Goal: Transaction & Acquisition: Purchase product/service

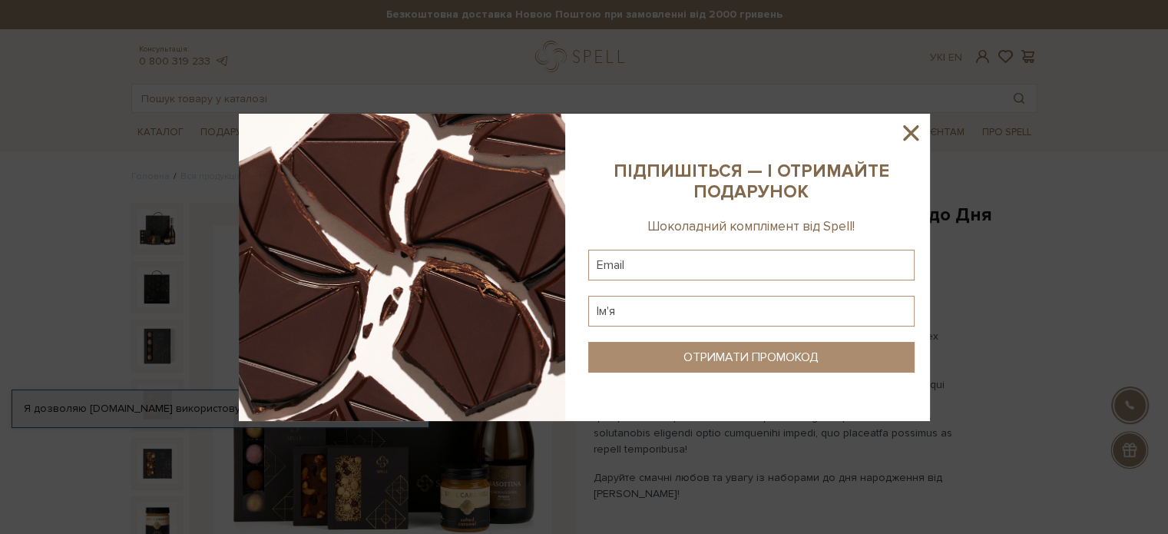
click at [913, 141] on icon at bounding box center [911, 133] width 26 height 26
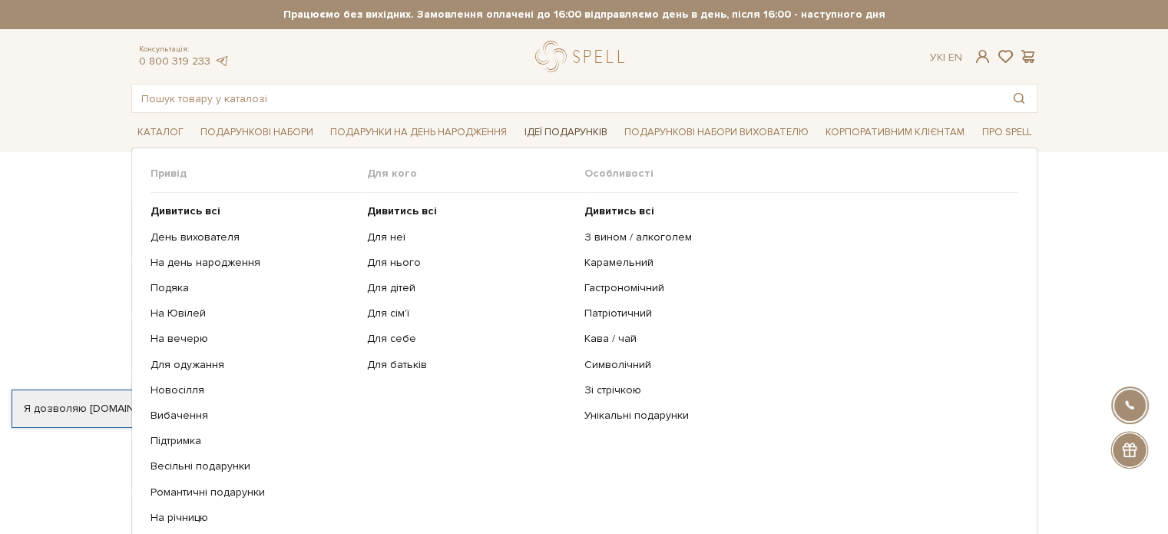
click at [568, 132] on link "Ідеї подарунків" at bounding box center [565, 133] width 95 height 24
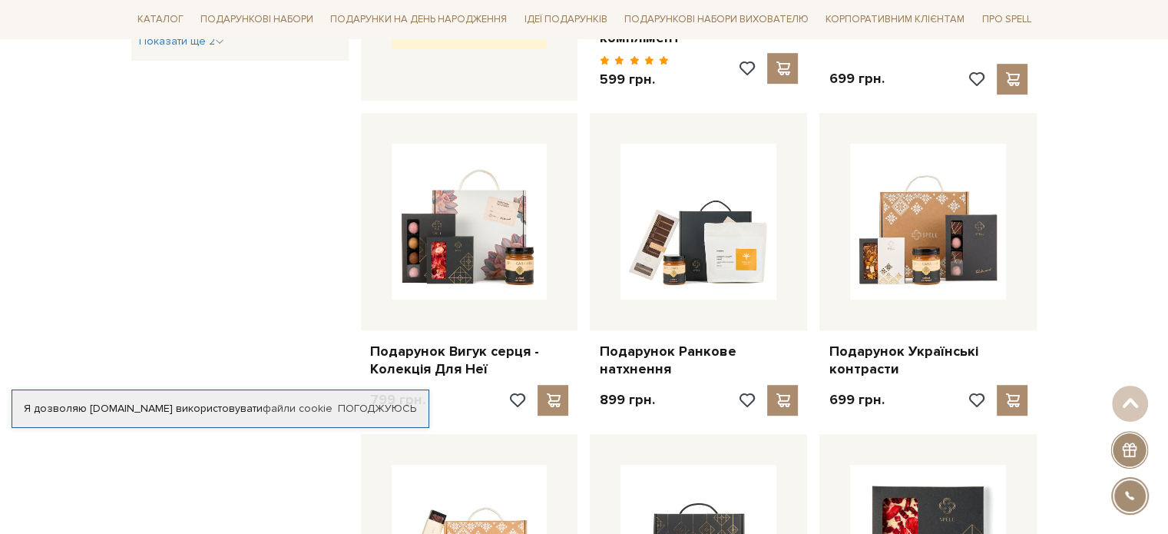
scroll to position [384, 0]
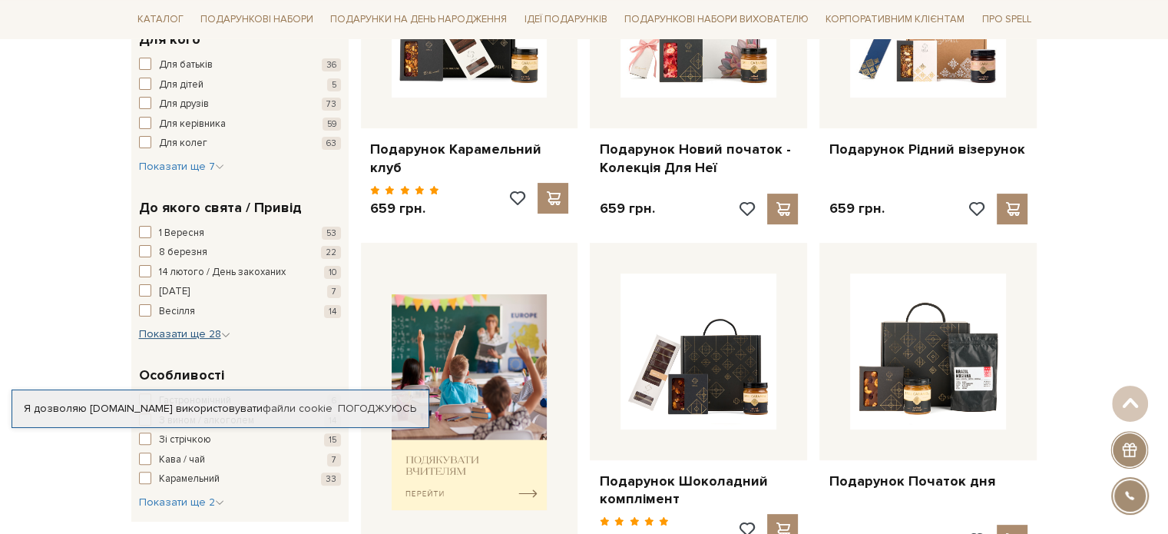
click at [185, 328] on span "Показати ще 28" at bounding box center [184, 333] width 91 height 13
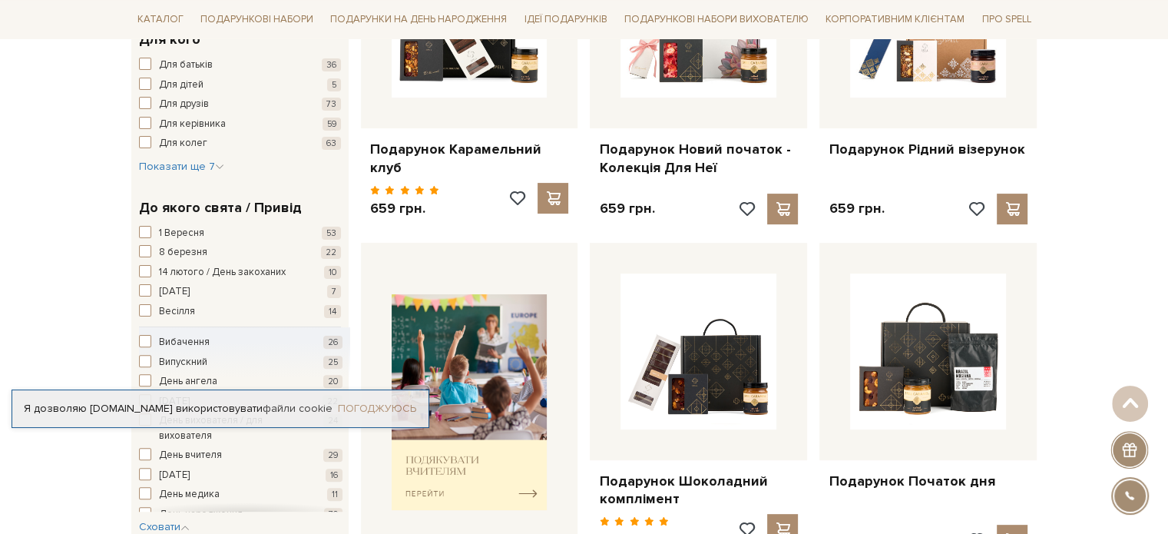
click at [390, 406] on link "Погоджуюсь" at bounding box center [377, 409] width 78 height 14
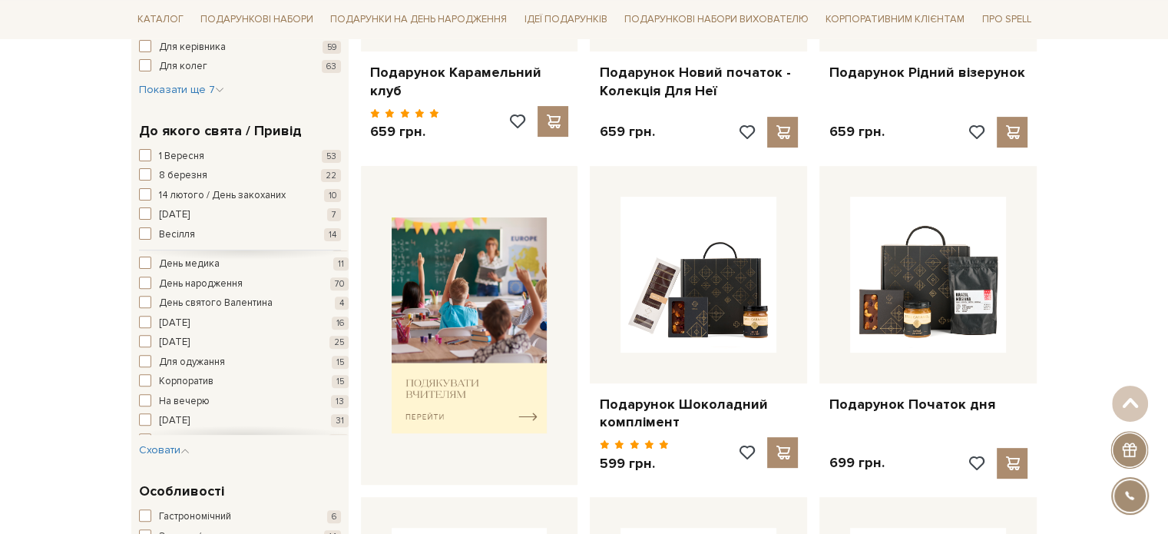
scroll to position [230, 0]
click at [187, 346] on span "Новий рік" at bounding box center [174, 343] width 31 height 15
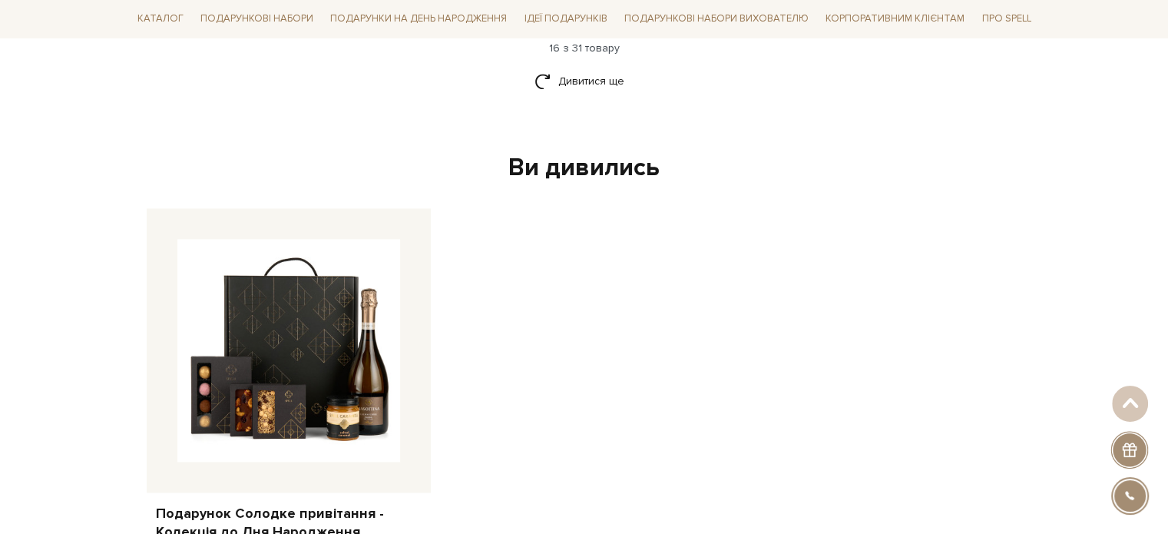
scroll to position [2381, 0]
